Goal: Task Accomplishment & Management: Use online tool/utility

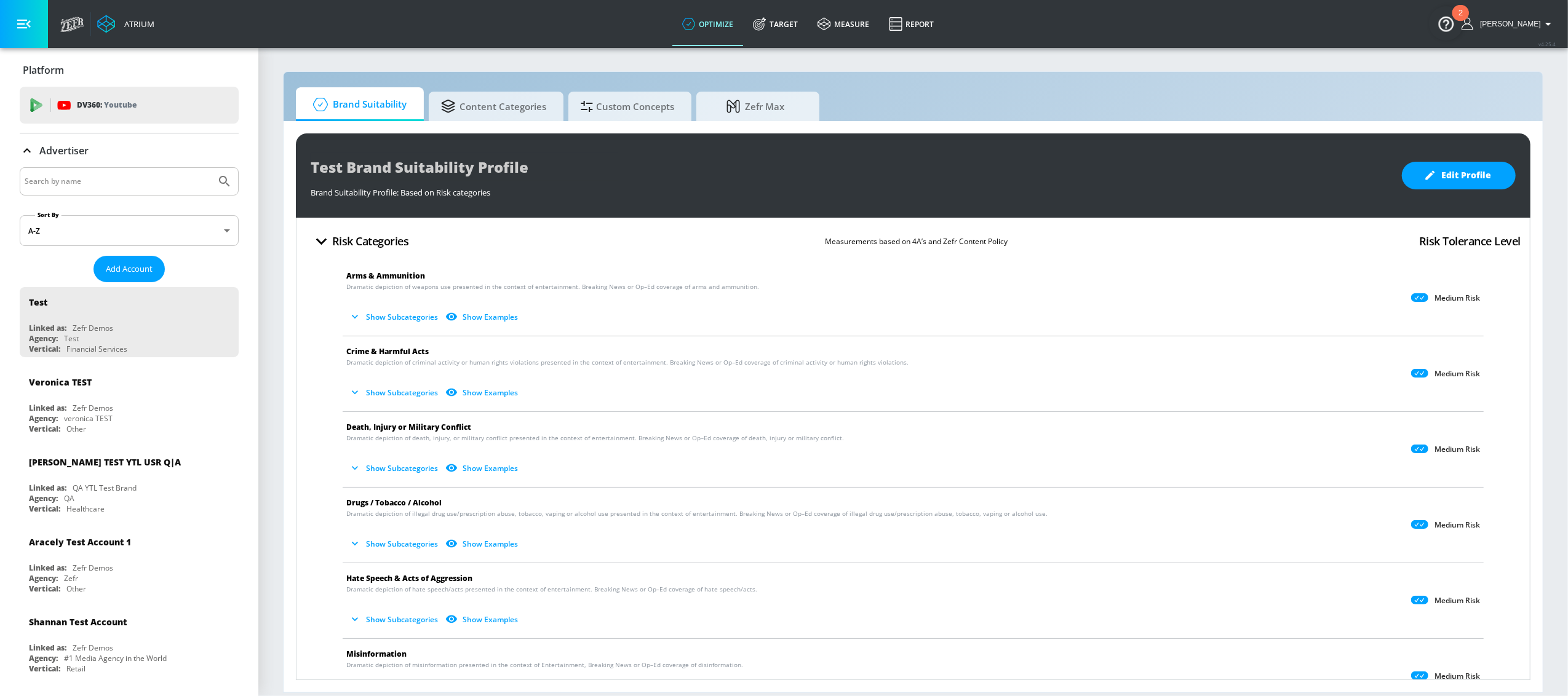
click at [112, 185] on input "Search by name" at bounding box center [117, 181] width 186 height 16
type input "[GEOGRAPHIC_DATA]"
click at [211, 168] on button "Submit Search" at bounding box center [224, 181] width 27 height 27
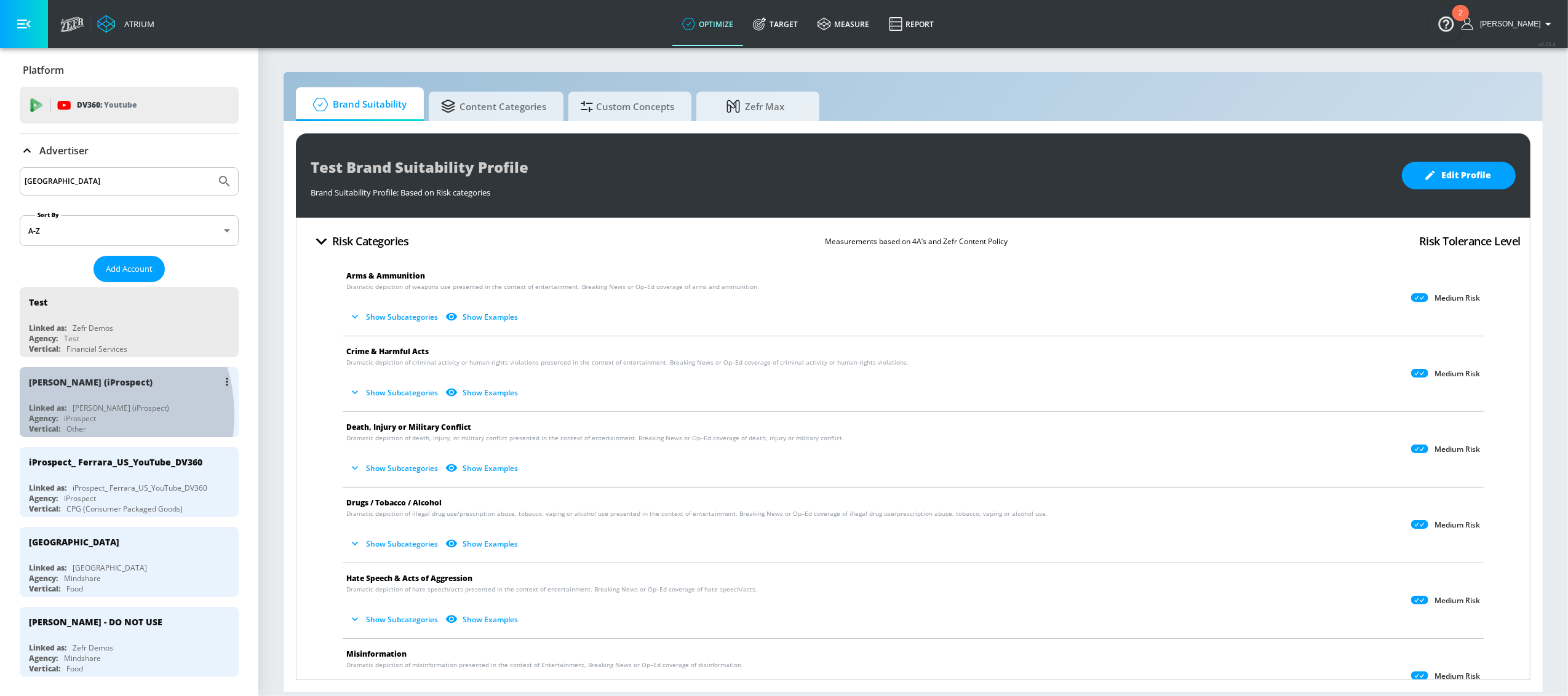
click at [68, 417] on div "iProspect" at bounding box center [80, 419] width 32 height 11
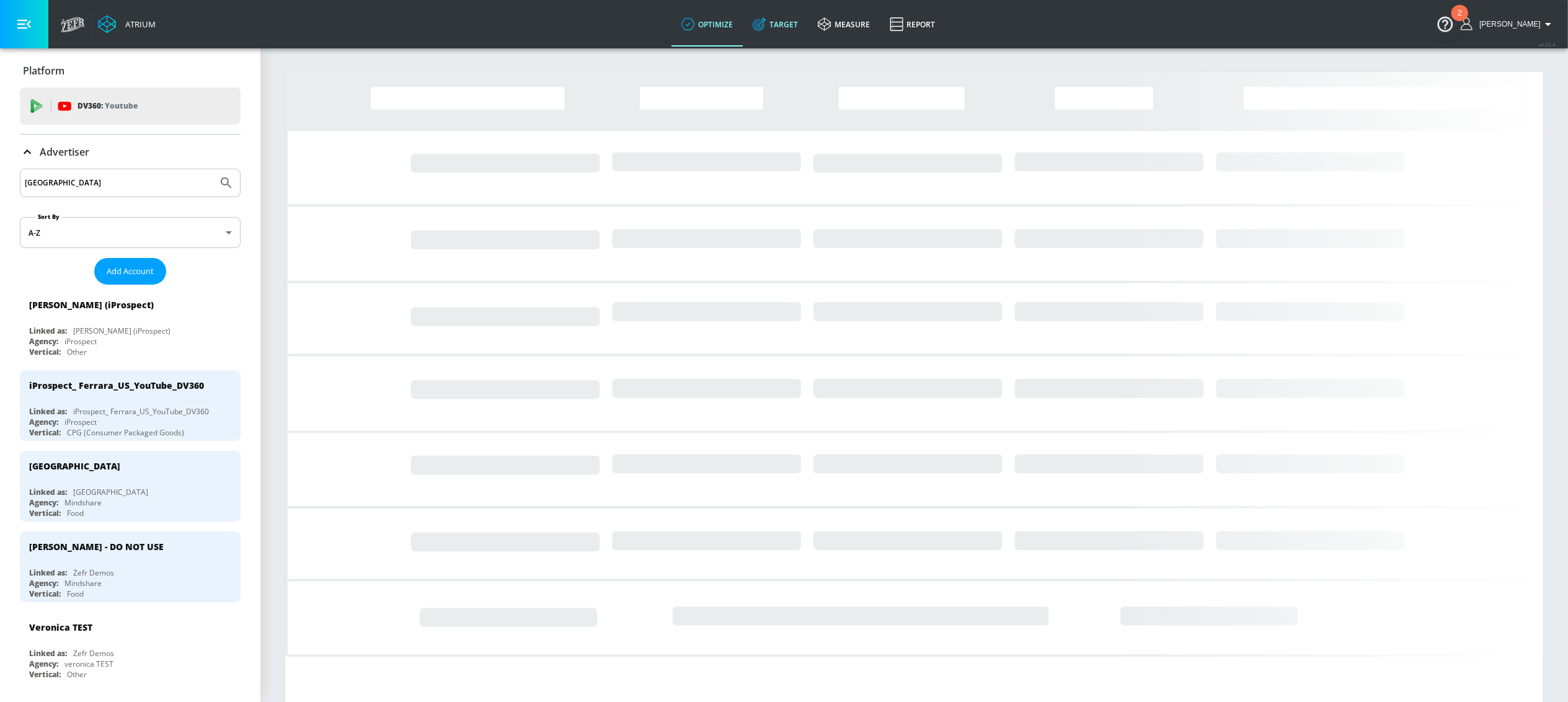
click at [808, 27] on link "Target" at bounding box center [775, 24] width 65 height 45
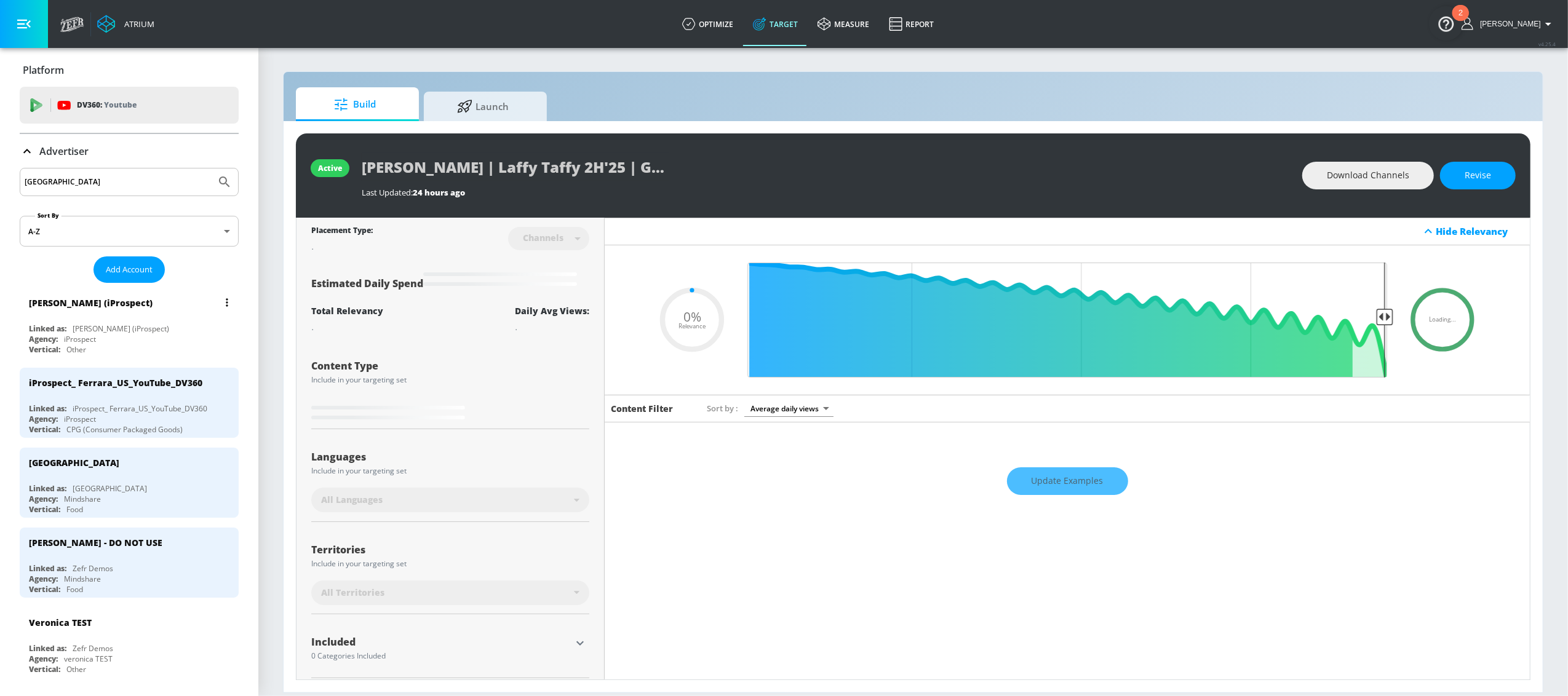
click at [141, 298] on div "[PERSON_NAME] (iProspect)" at bounding box center [133, 302] width 207 height 29
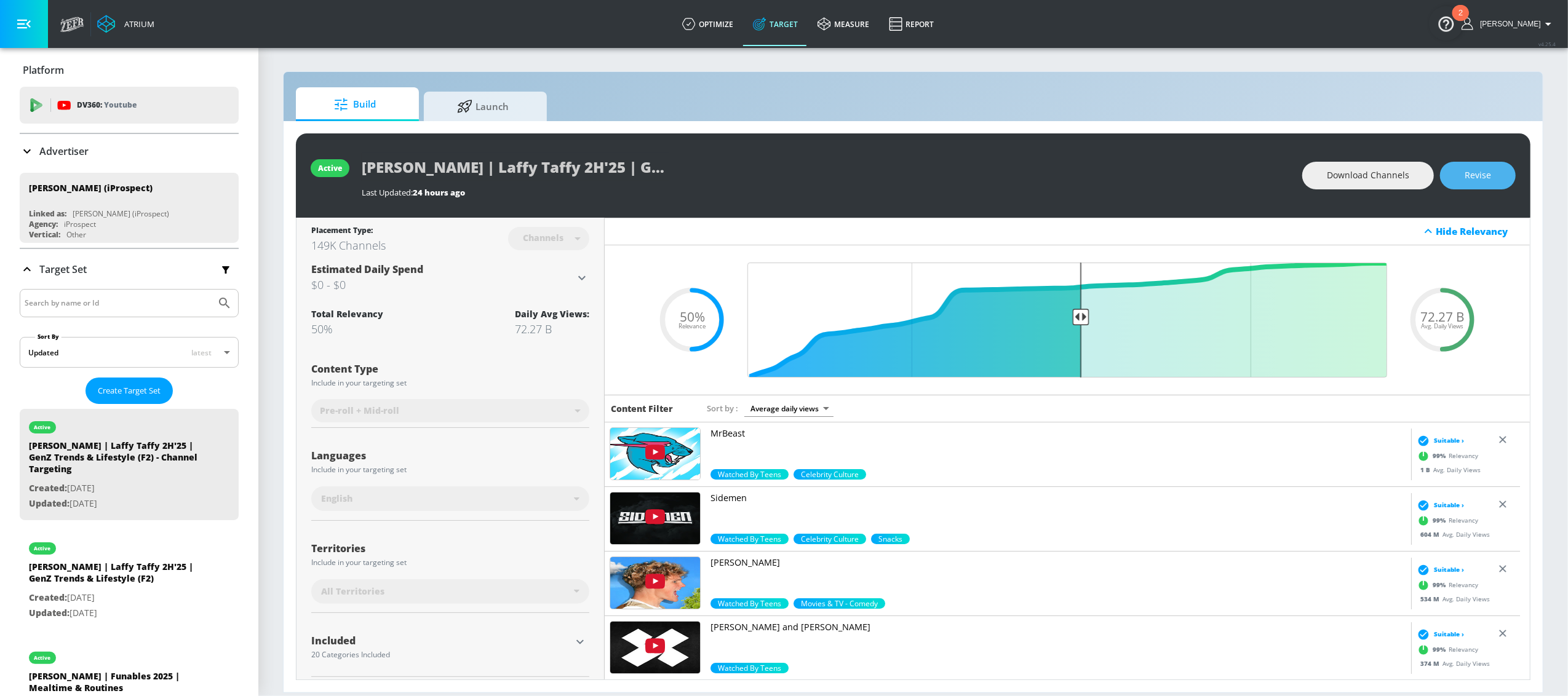
click at [1474, 173] on span "Revise" at bounding box center [1478, 175] width 27 height 15
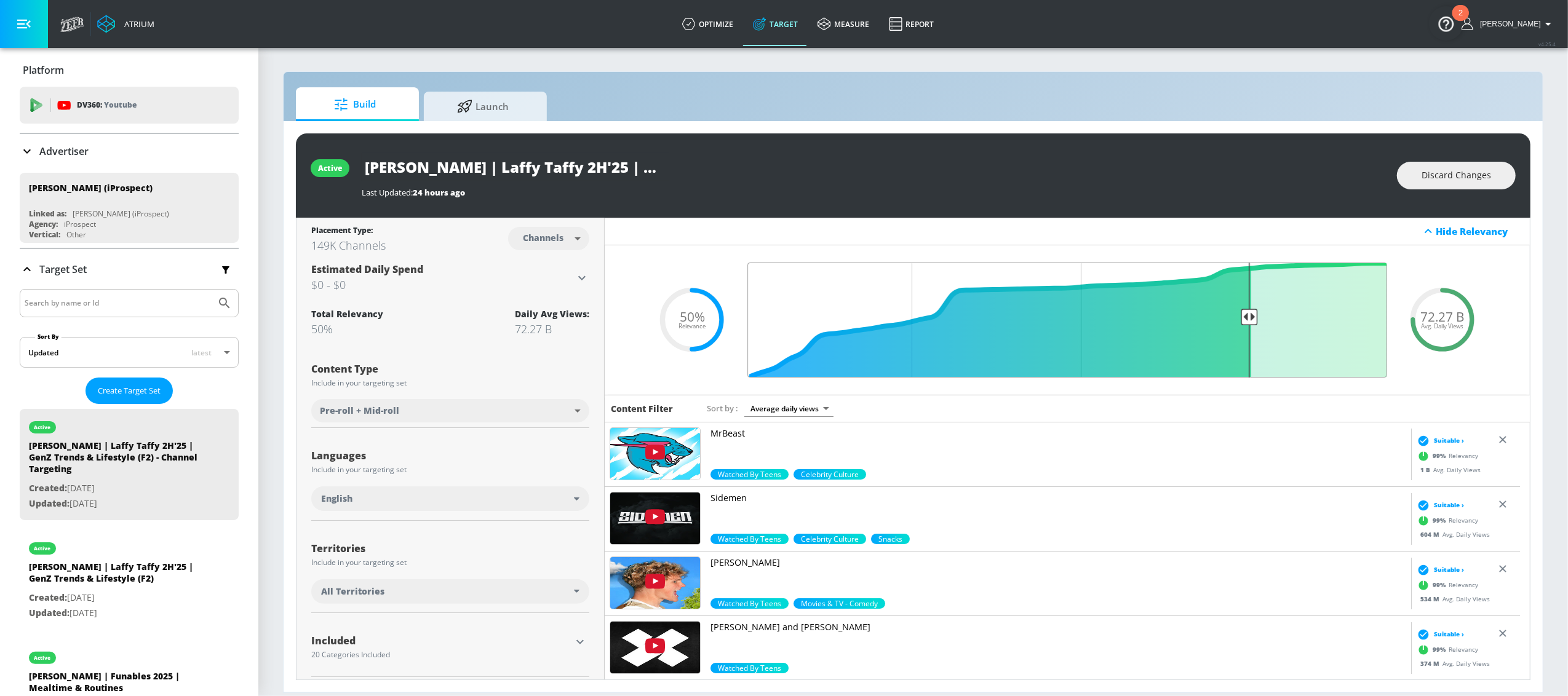
drag, startPoint x: 1073, startPoint y: 317, endPoint x: 1125, endPoint y: 262, distance: 75.7
type input "0.25"
click at [1241, 313] on input "Final Threshold" at bounding box center [1067, 320] width 652 height 115
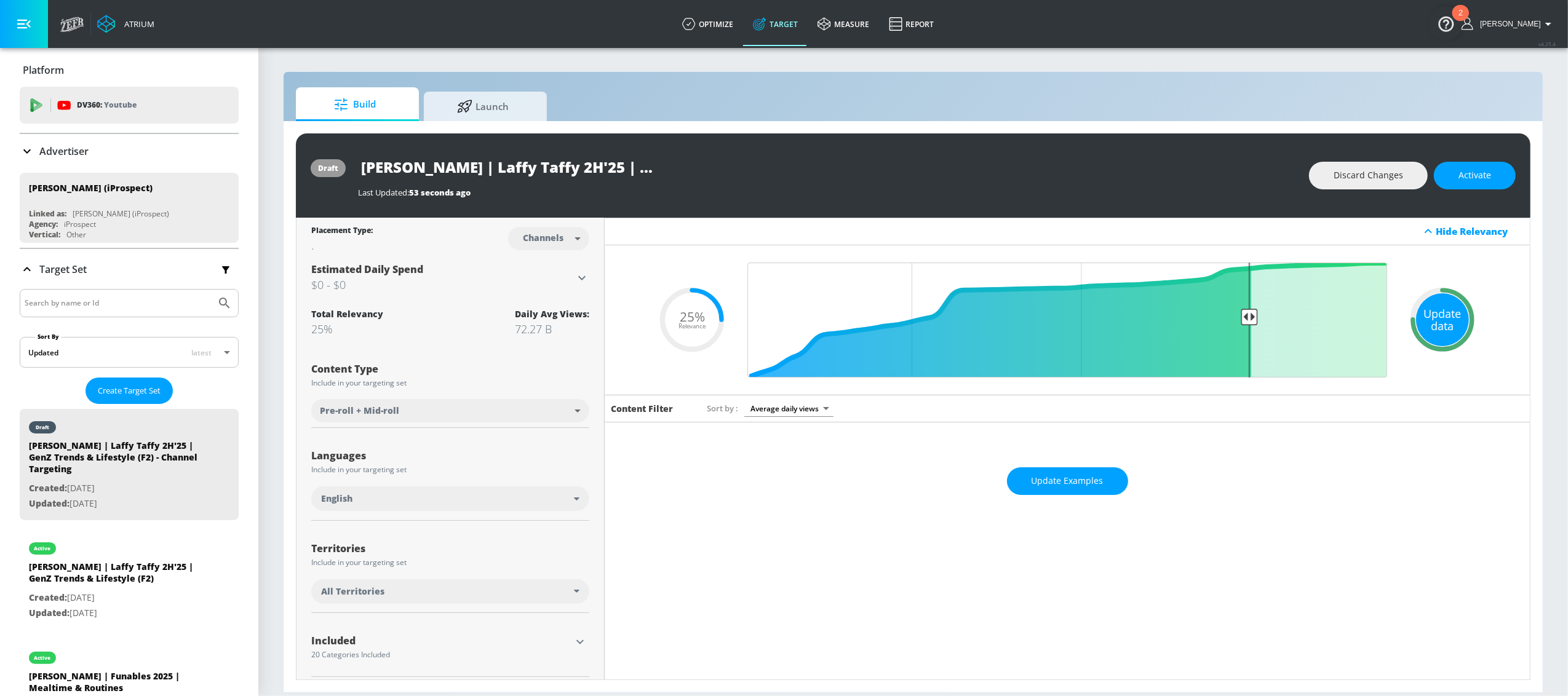
click at [1438, 324] on div "Update data" at bounding box center [1443, 320] width 53 height 53
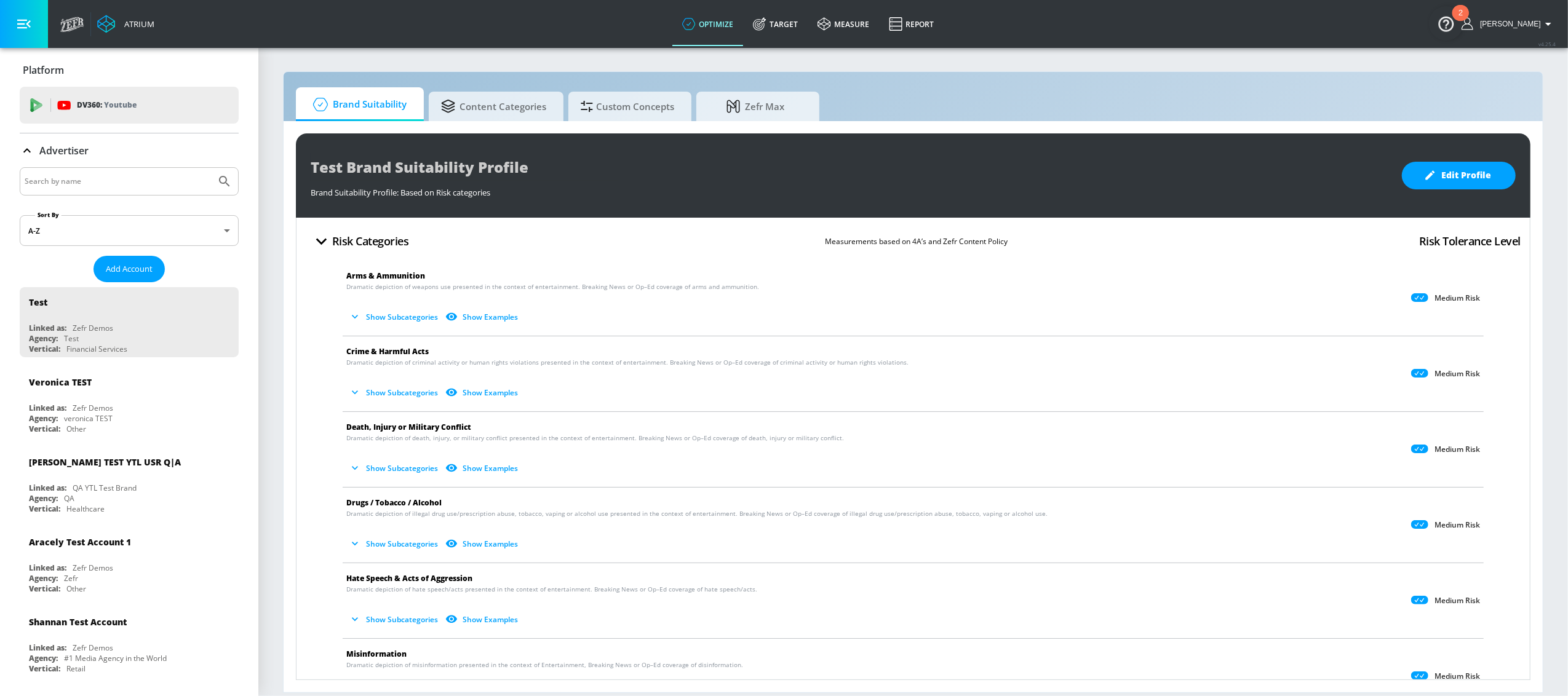
click at [155, 179] on input "Search by name" at bounding box center [117, 181] width 186 height 16
type input "[GEOGRAPHIC_DATA]"
click at [211, 168] on button "Submit Search" at bounding box center [224, 181] width 27 height 27
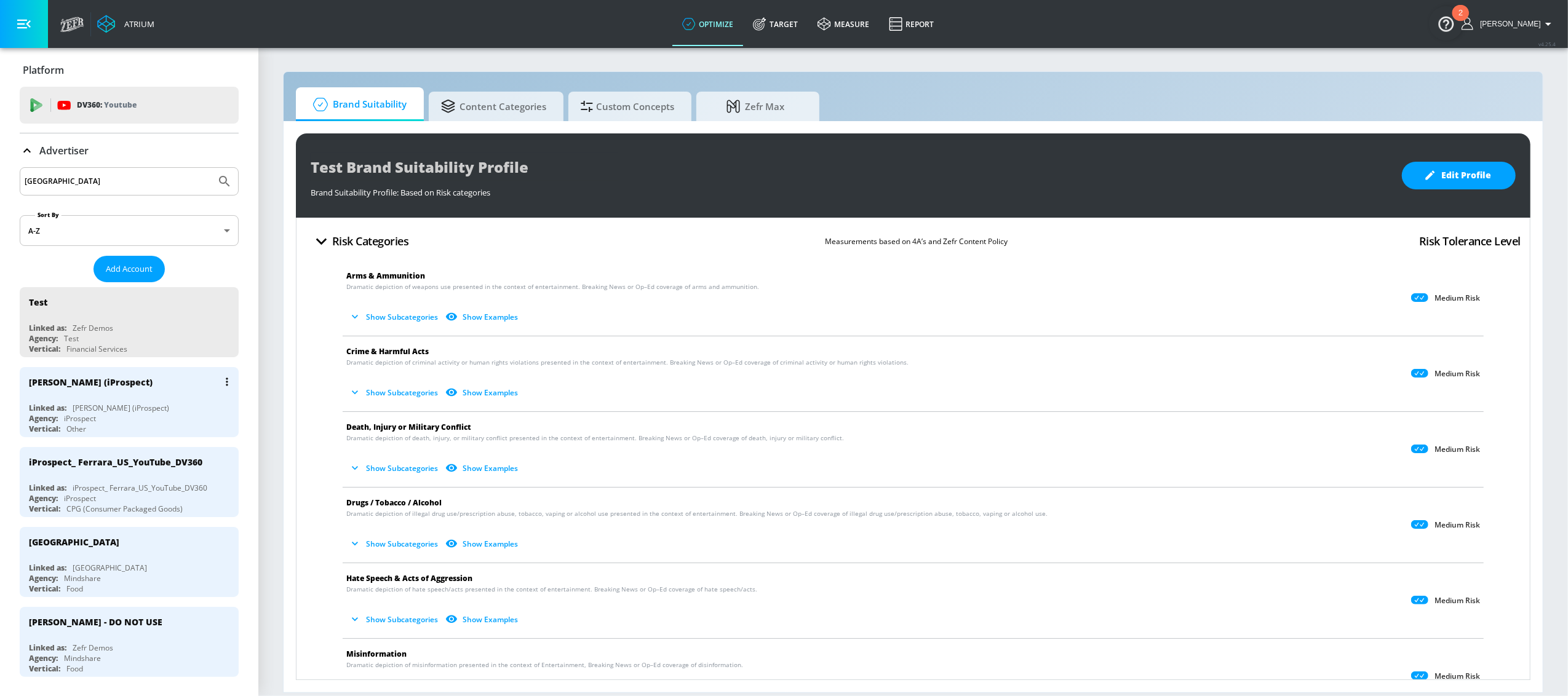
click at [135, 378] on div "[PERSON_NAME] (iProspect)" at bounding box center [133, 382] width 207 height 29
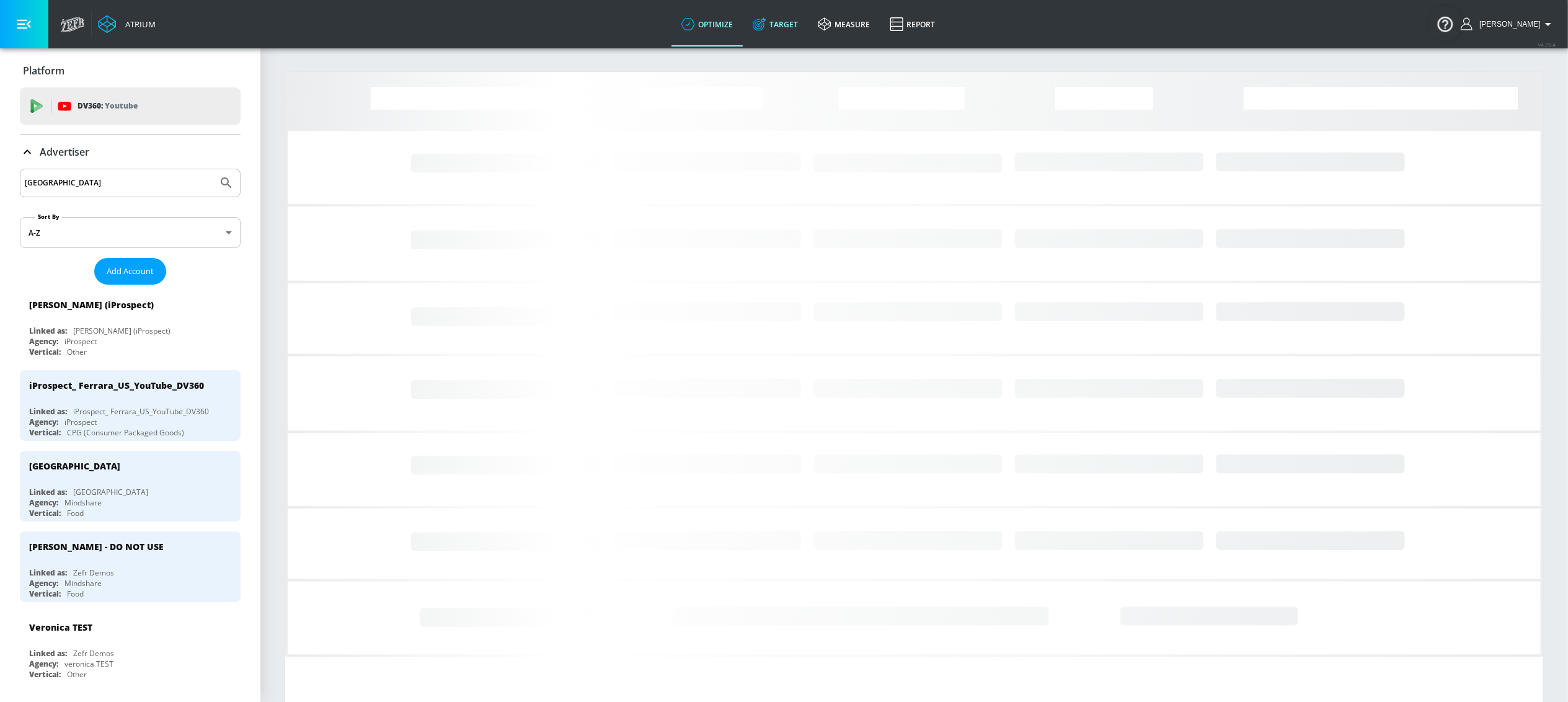
click at [802, 21] on link "Target" at bounding box center [775, 24] width 65 height 45
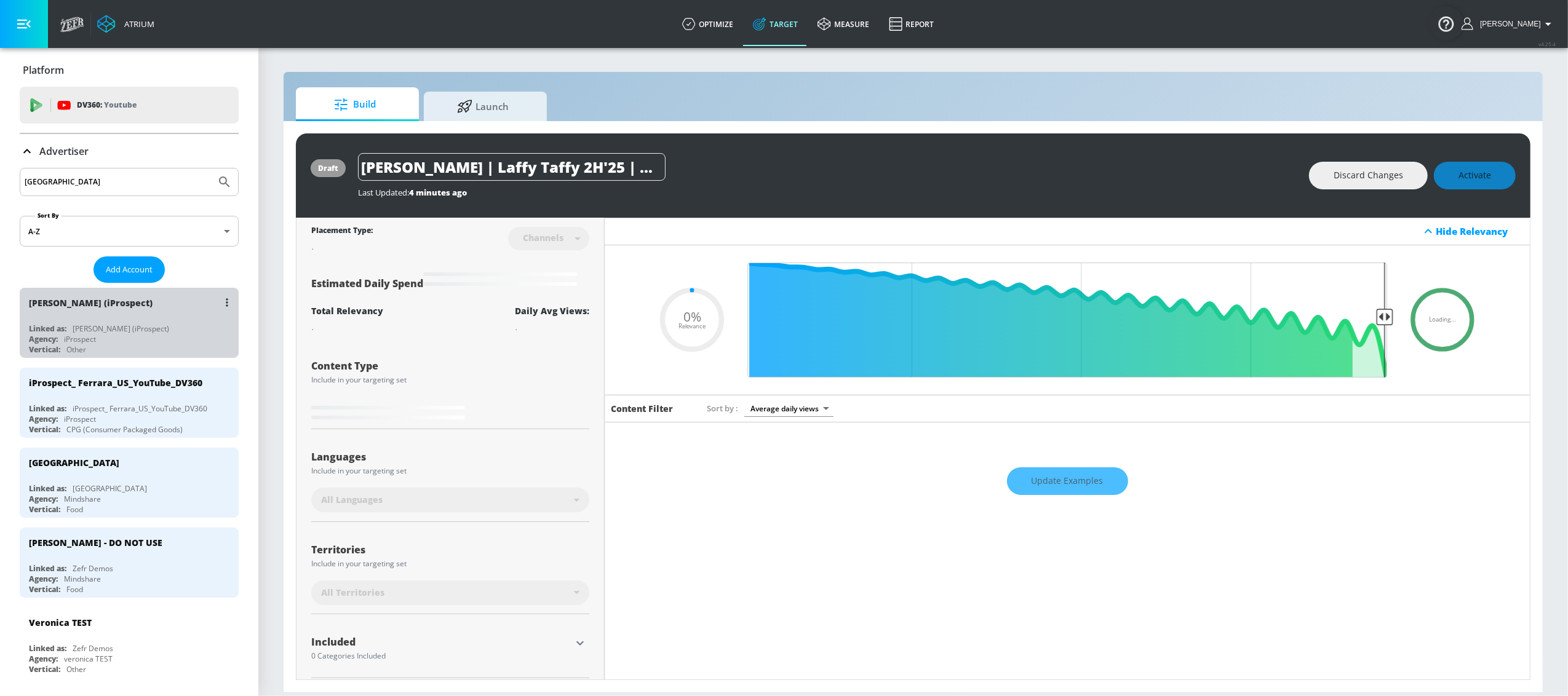
click at [140, 307] on div "[PERSON_NAME] (iProspect)" at bounding box center [133, 302] width 207 height 29
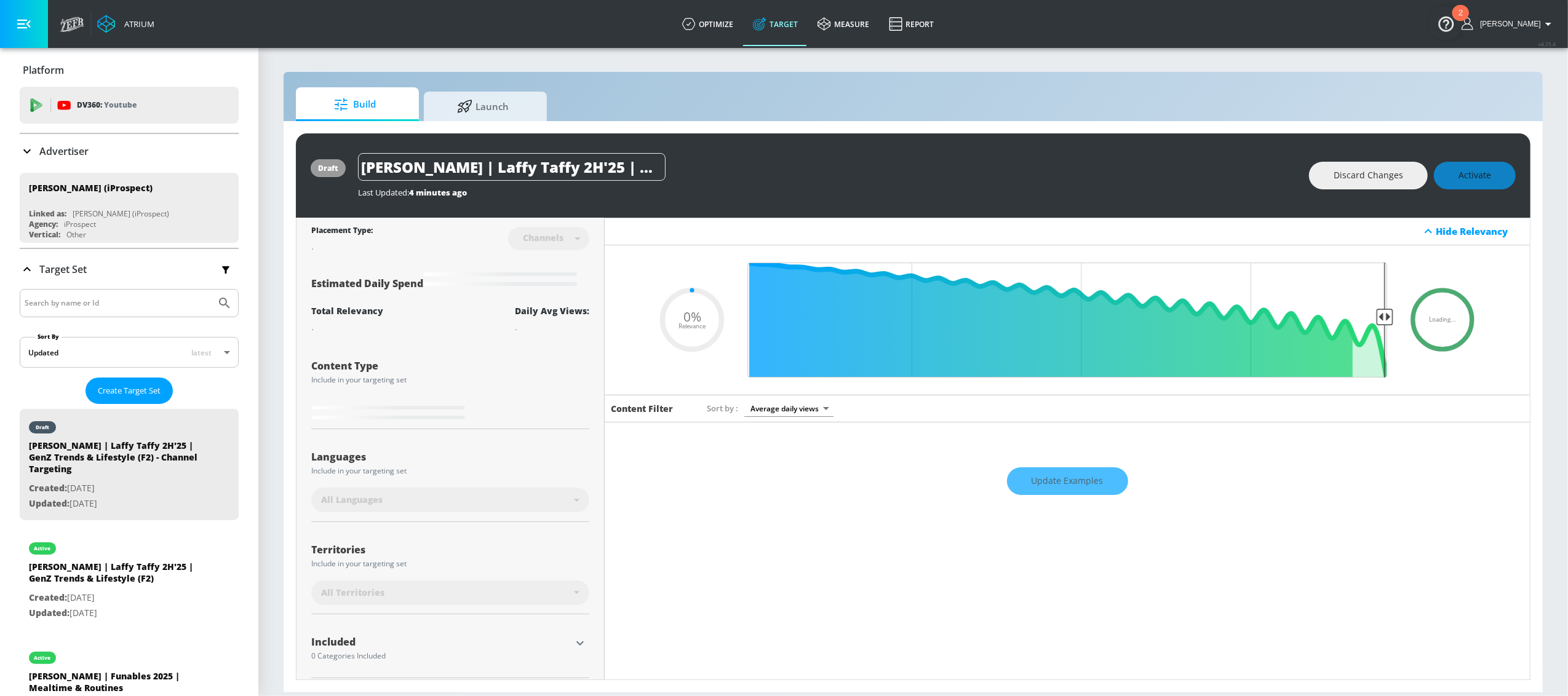
type input "0.25"
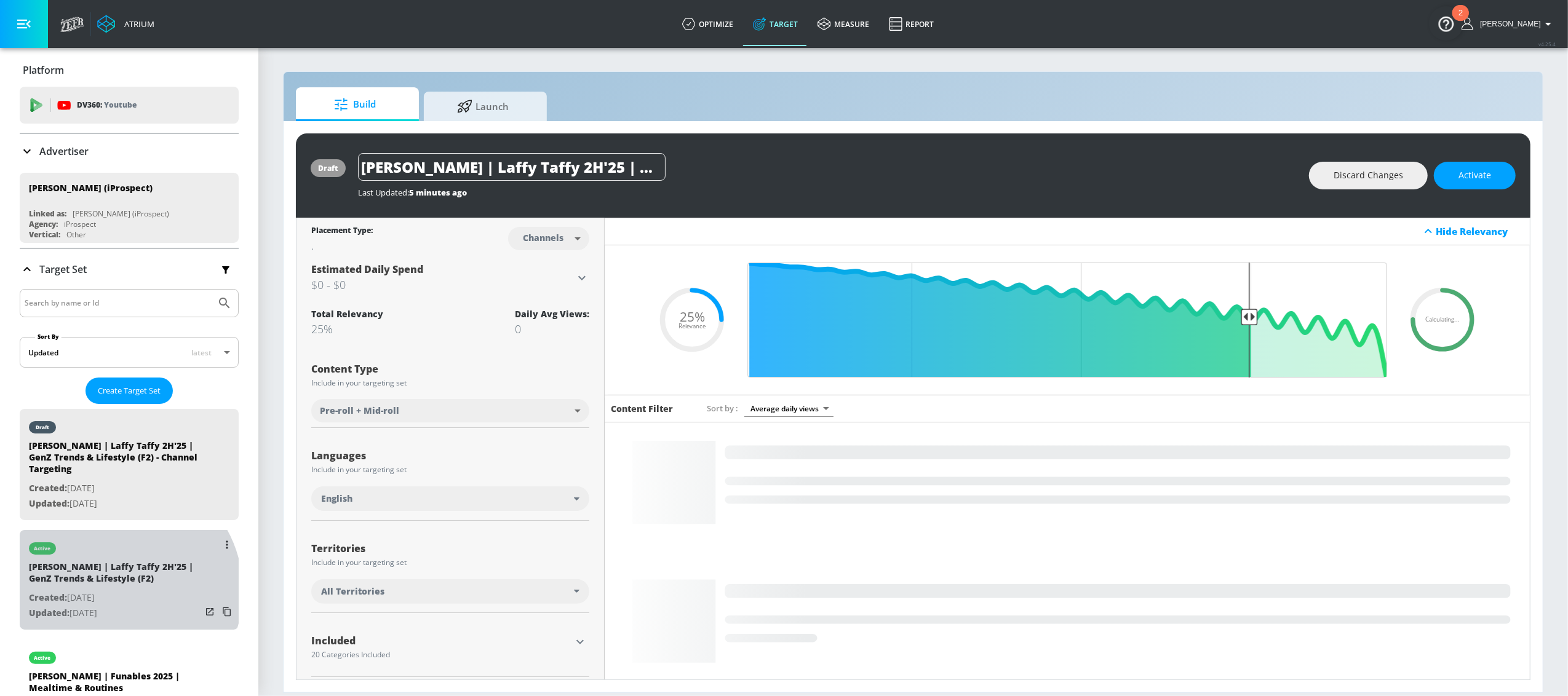
click at [117, 592] on p "Created: [DATE]" at bounding box center [115, 598] width 172 height 15
type input "[PERSON_NAME] | Laffy Taffy 2H'25 | GenZ Trends & Lifestyle (F2)"
type input "videos"
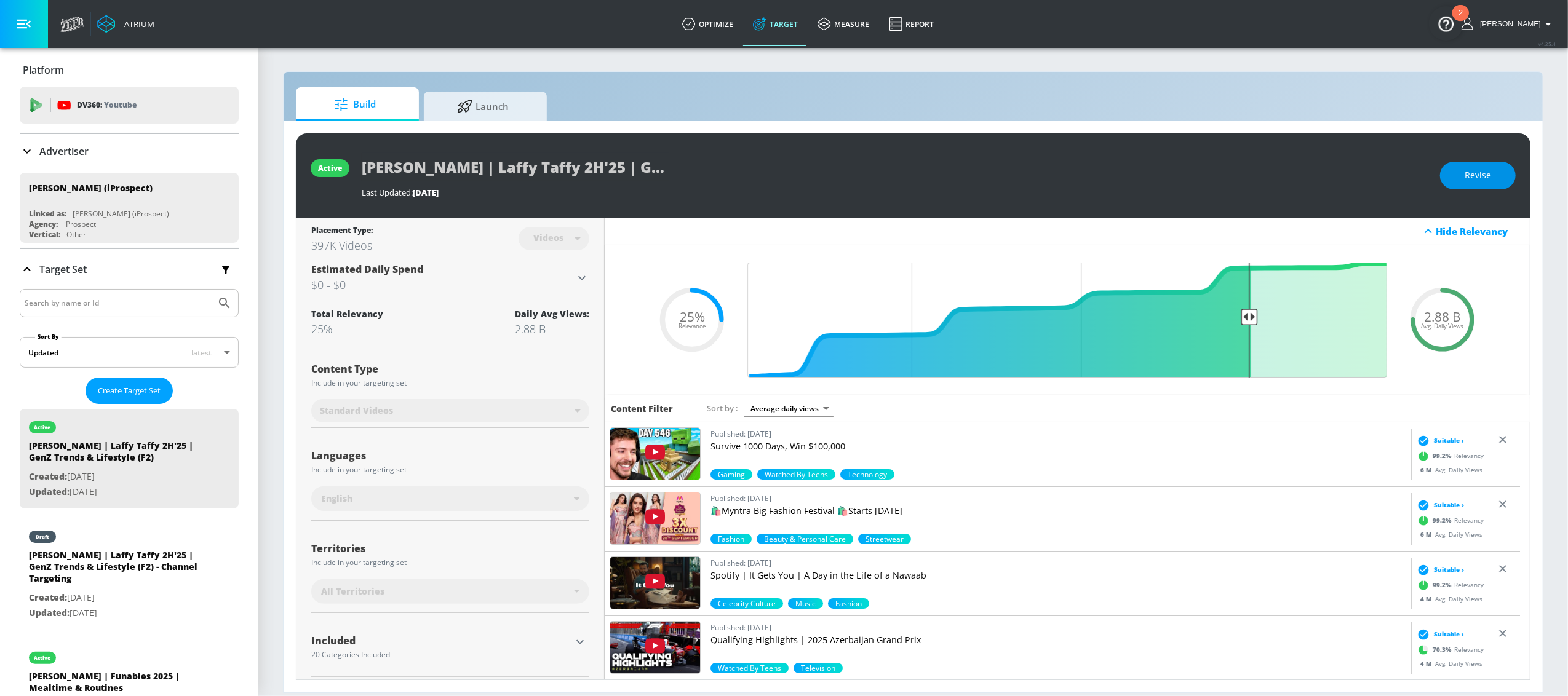
click at [1477, 178] on span "Revise" at bounding box center [1478, 175] width 27 height 15
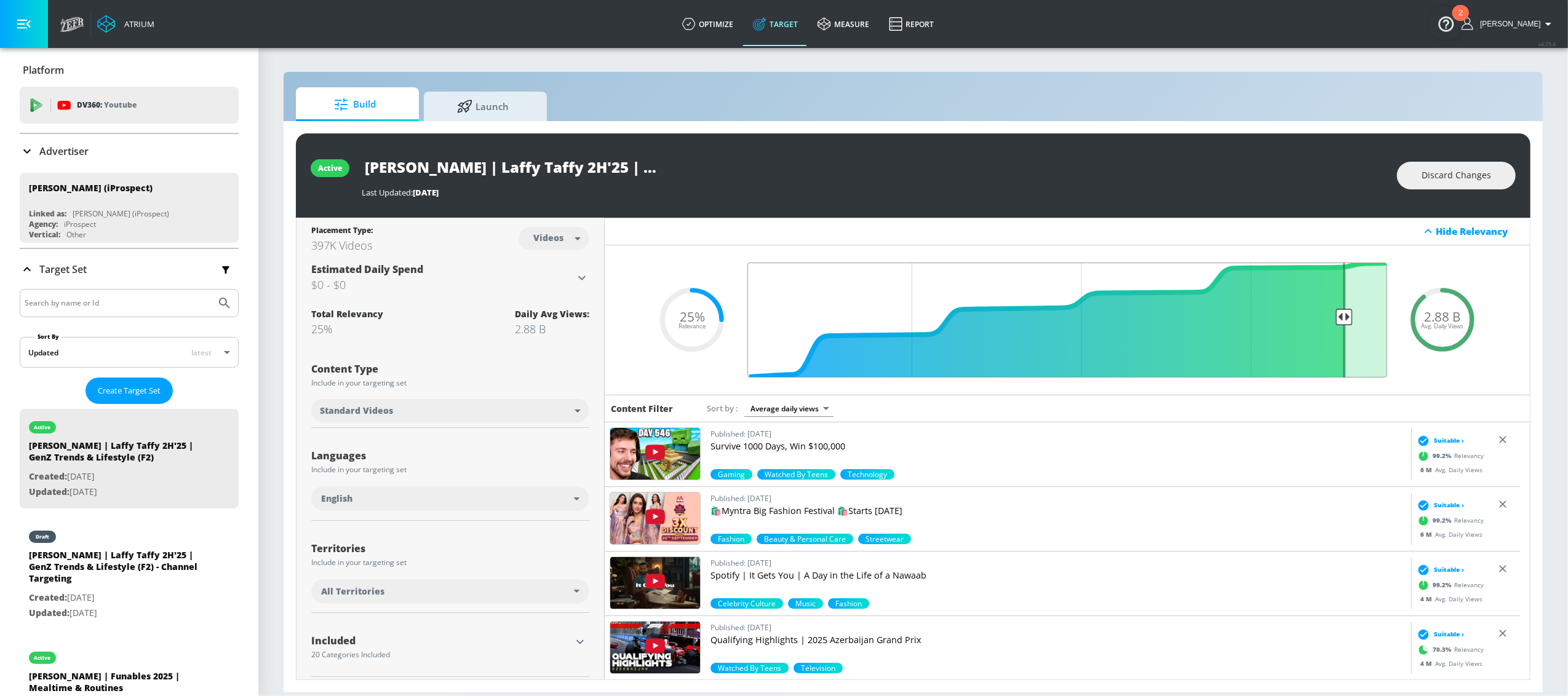
drag, startPoint x: 1241, startPoint y: 316, endPoint x: 1337, endPoint y: 320, distance: 96.1
type input "0.11"
click at [1337, 320] on input "Final Threshold" at bounding box center [1067, 320] width 652 height 115
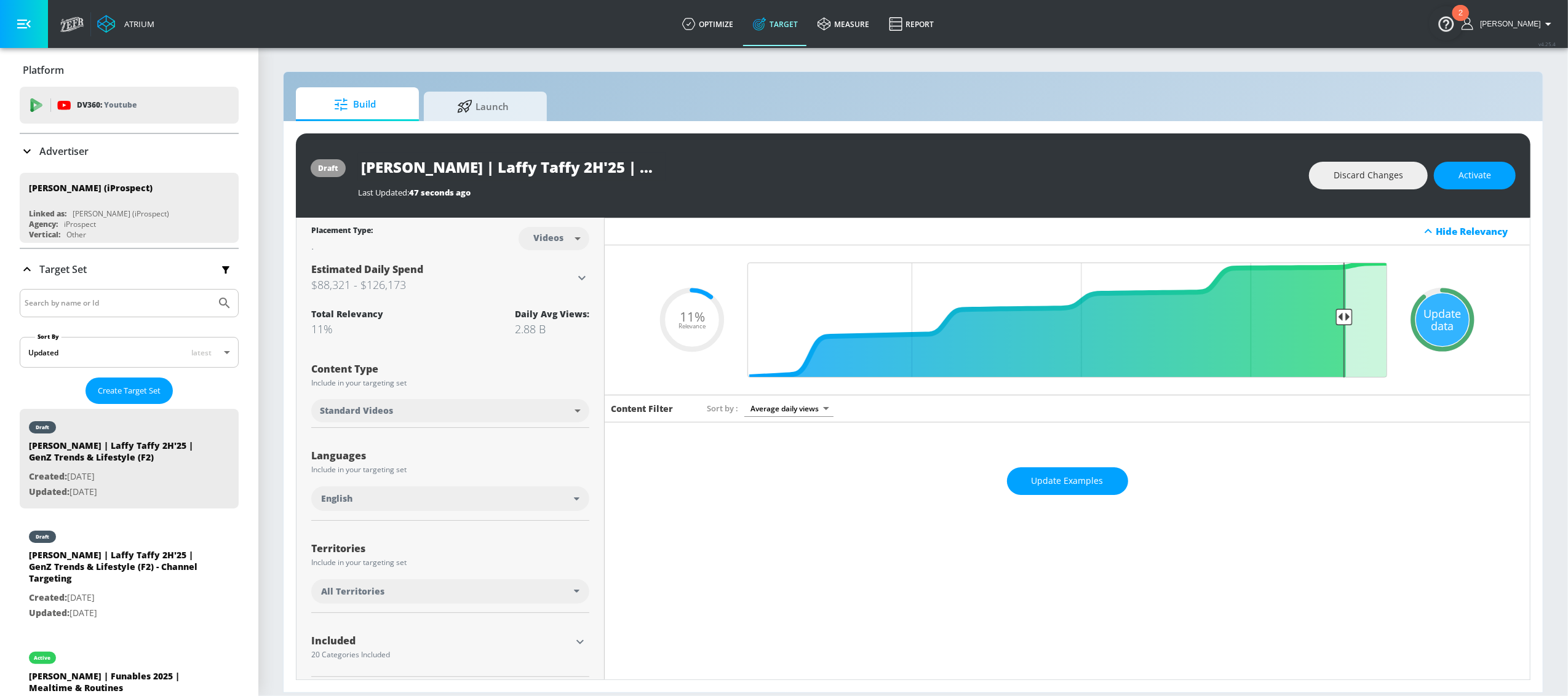
click at [1434, 309] on div "Update data" at bounding box center [1443, 320] width 53 height 53
